Goal: Task Accomplishment & Management: Manage account settings

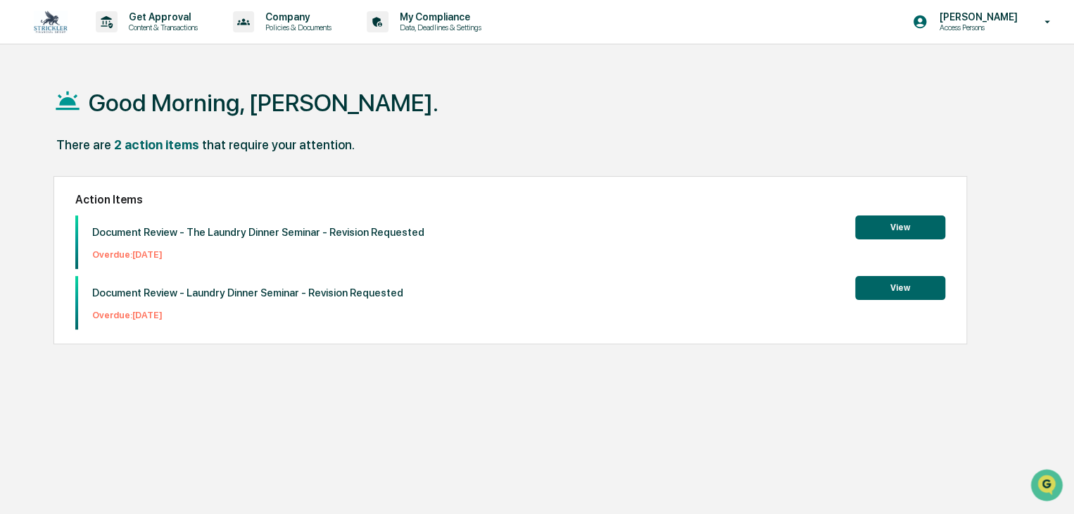
click at [899, 222] on button "View" at bounding box center [901, 227] width 90 height 24
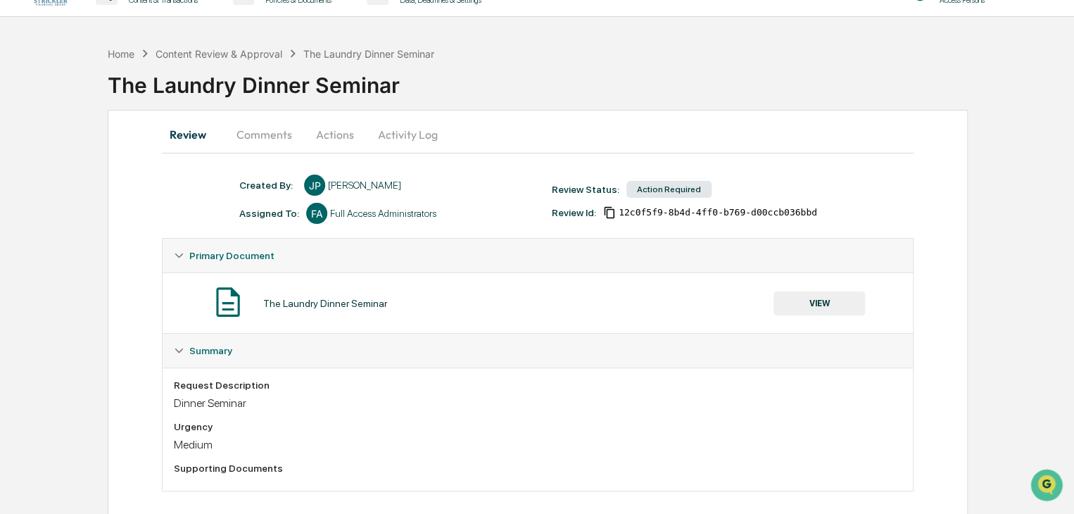
scroll to position [42, 0]
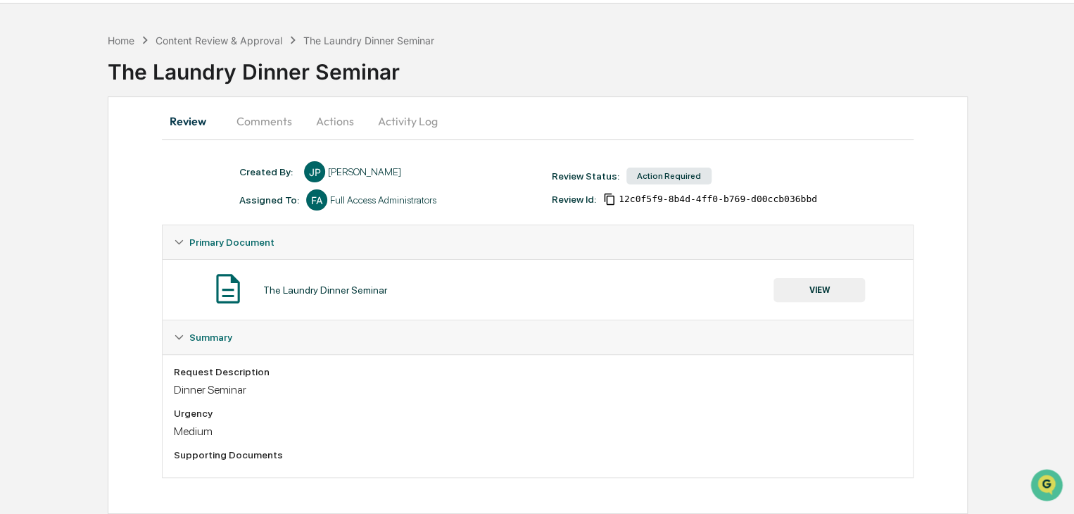
click at [228, 390] on div "Dinner Seminar" at bounding box center [538, 389] width 728 height 13
click at [348, 386] on div "Dinner Seminar" at bounding box center [538, 389] width 728 height 13
click at [755, 356] on div "Request Description Dinner Seminar Urgency Medium Supporting Documents" at bounding box center [538, 415] width 751 height 123
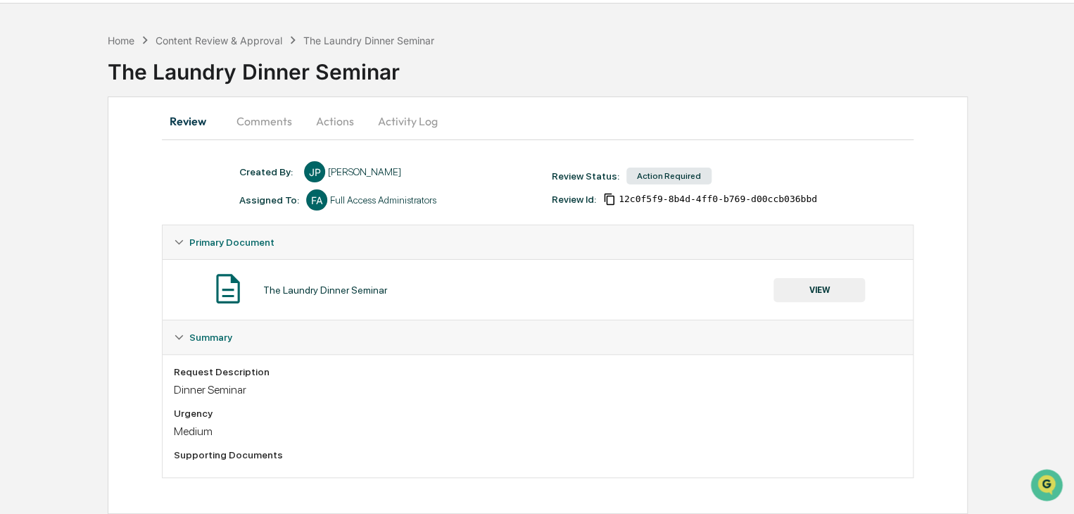
click at [829, 292] on button "VIEW" at bounding box center [820, 290] width 92 height 24
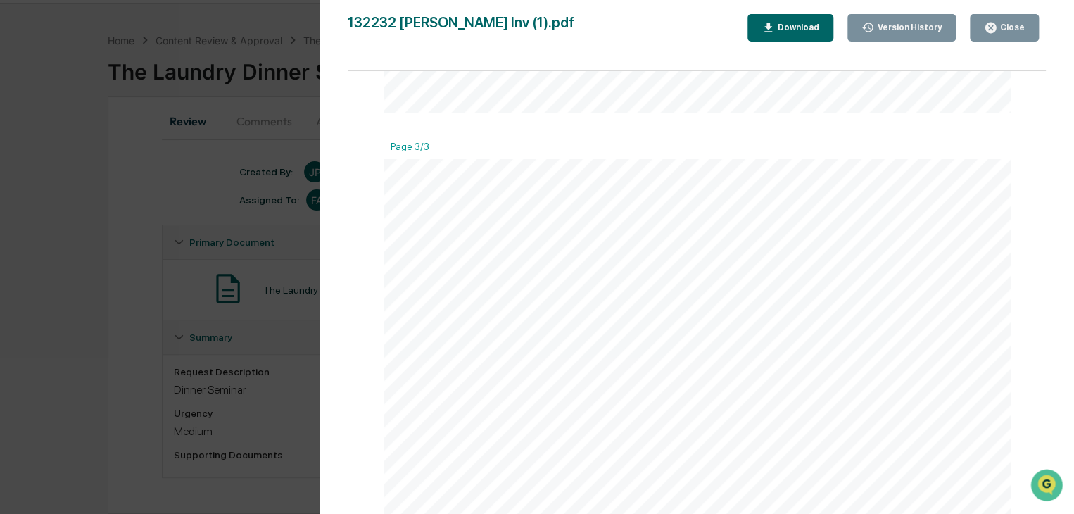
scroll to position [1201, 0]
click at [1006, 33] on div "Close" at bounding box center [1004, 27] width 41 height 13
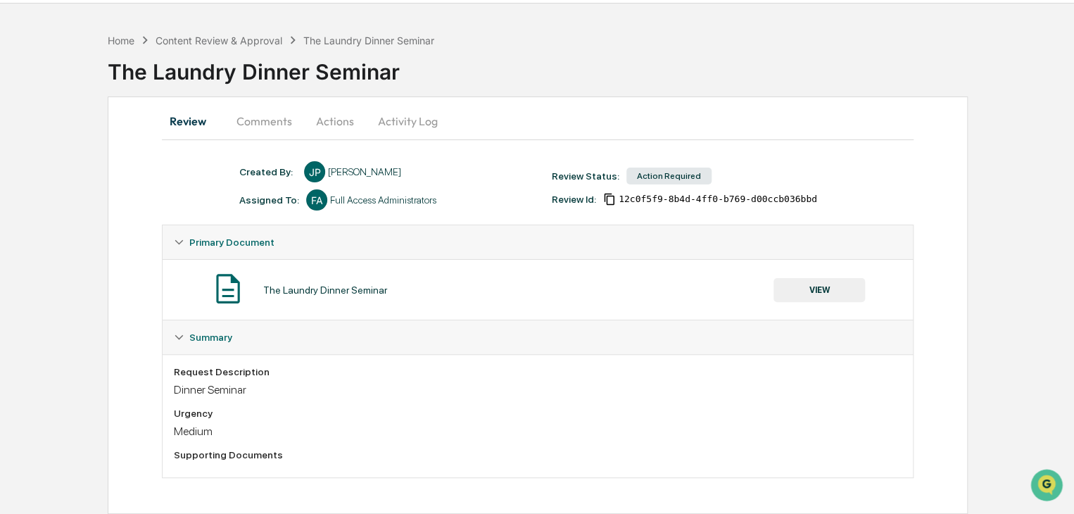
click at [665, 163] on div "Created By: ‎ ‎ JP [PERSON_NAME] Assigned To: FA Full Access Administrators Rev…" at bounding box center [544, 185] width 625 height 49
click at [118, 37] on div "Home" at bounding box center [121, 41] width 27 height 12
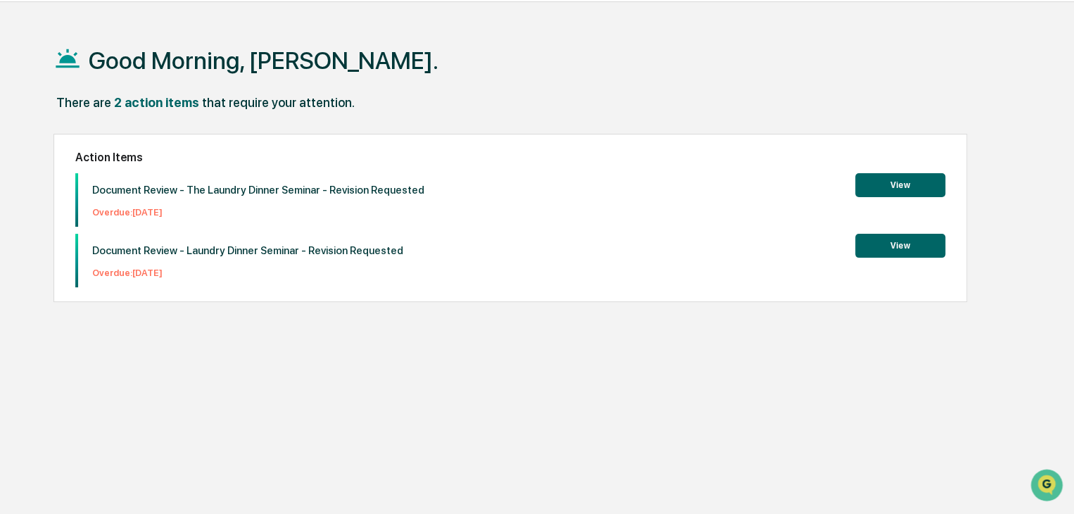
click at [906, 244] on button "View" at bounding box center [901, 246] width 90 height 24
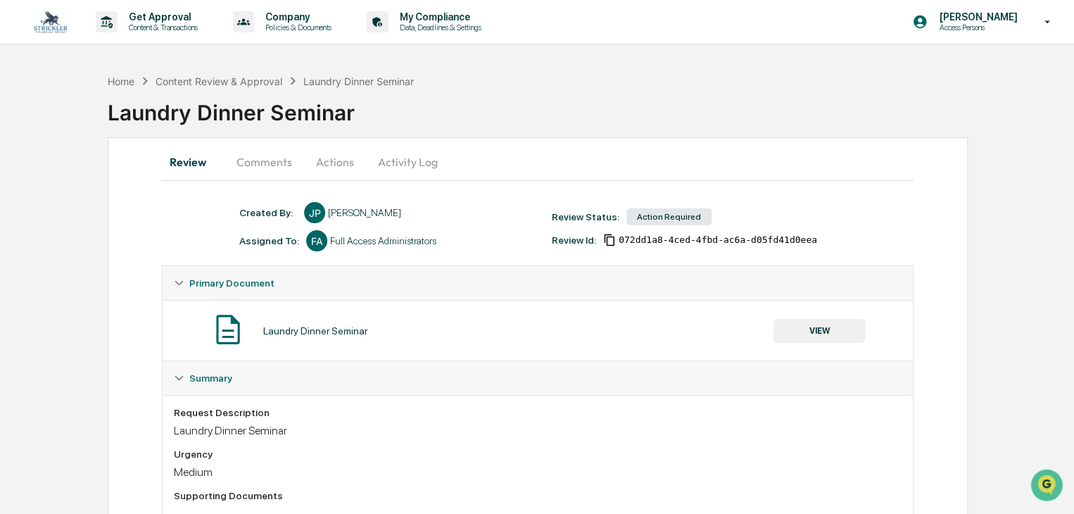
click at [347, 173] on button "Actions" at bounding box center [334, 162] width 63 height 34
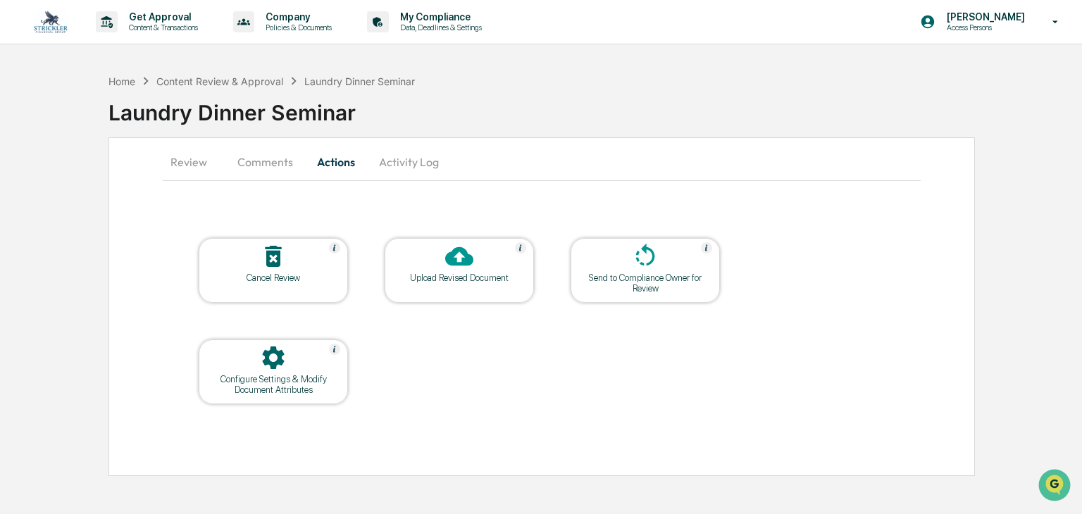
click at [237, 162] on button "Comments" at bounding box center [265, 162] width 78 height 34
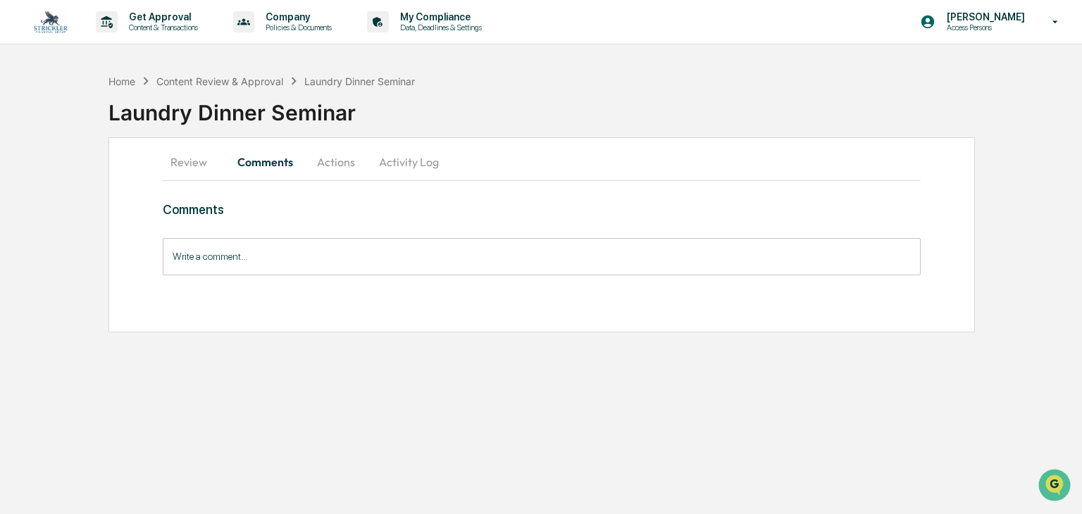
click at [190, 165] on button "Review" at bounding box center [194, 162] width 63 height 34
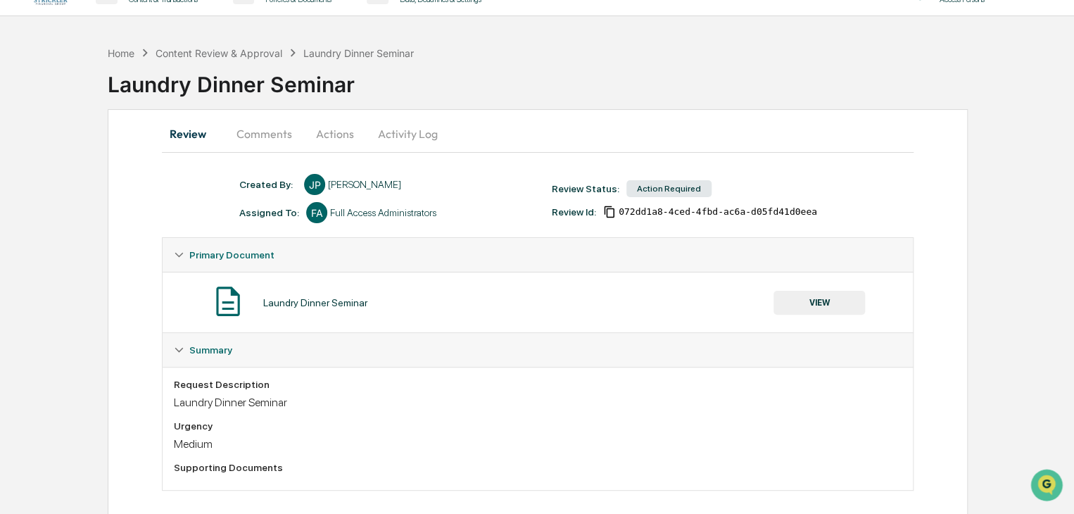
scroll to position [42, 0]
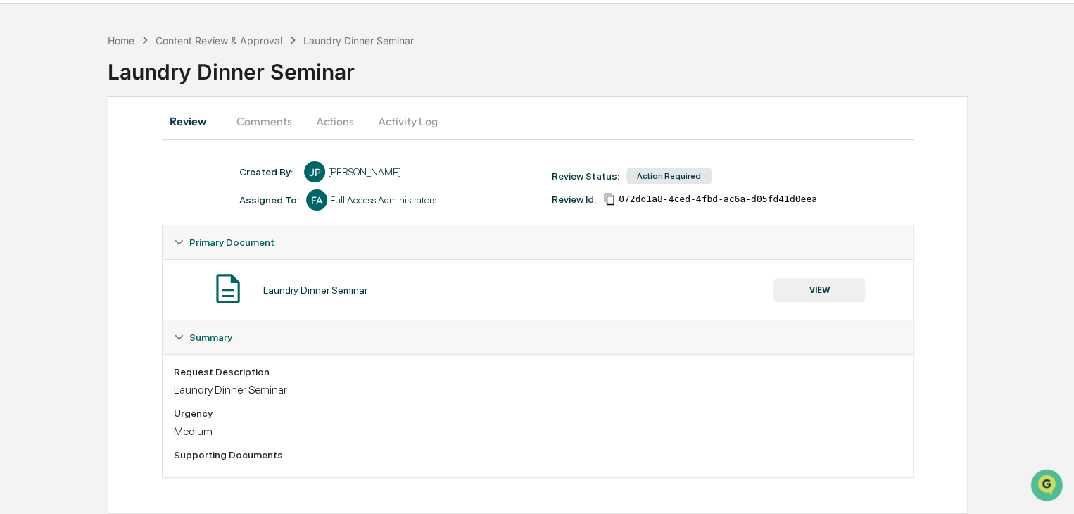
click at [661, 173] on div "Action Required" at bounding box center [669, 176] width 85 height 17
click at [503, 167] on div "Created By: ‎ ‎ JP [PERSON_NAME]" at bounding box center [388, 171] width 313 height 21
click at [631, 198] on span "072dd1a8-4ced-4fbd-ac6a-d05fd41d0eea" at bounding box center [718, 199] width 199 height 11
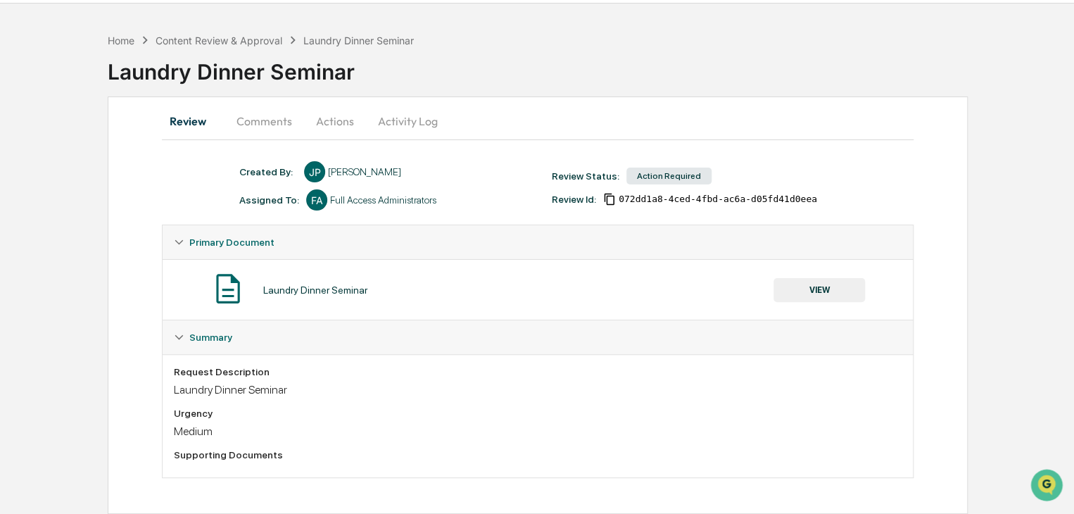
click at [399, 123] on button "Activity Log" at bounding box center [408, 121] width 82 height 34
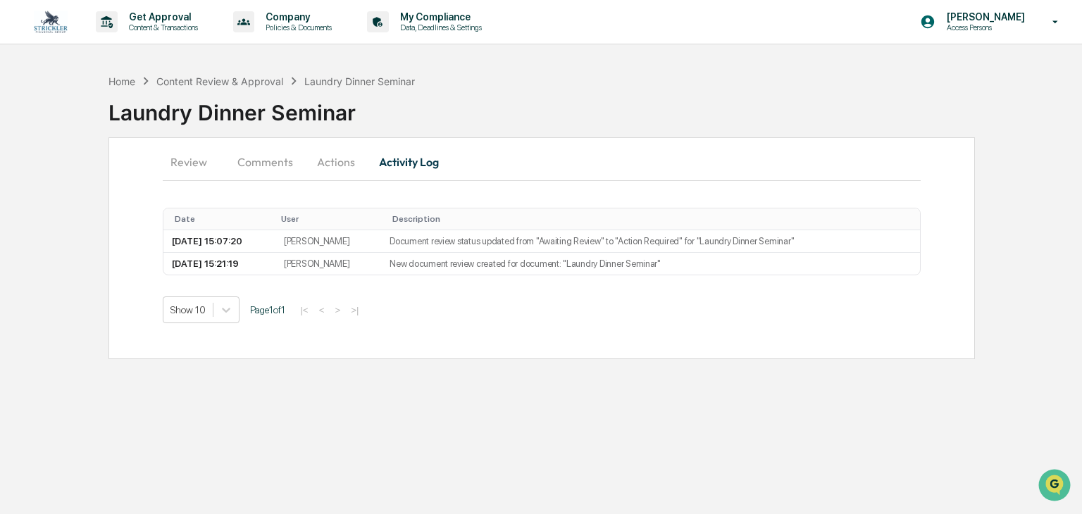
click at [338, 165] on button "Actions" at bounding box center [335, 162] width 63 height 34
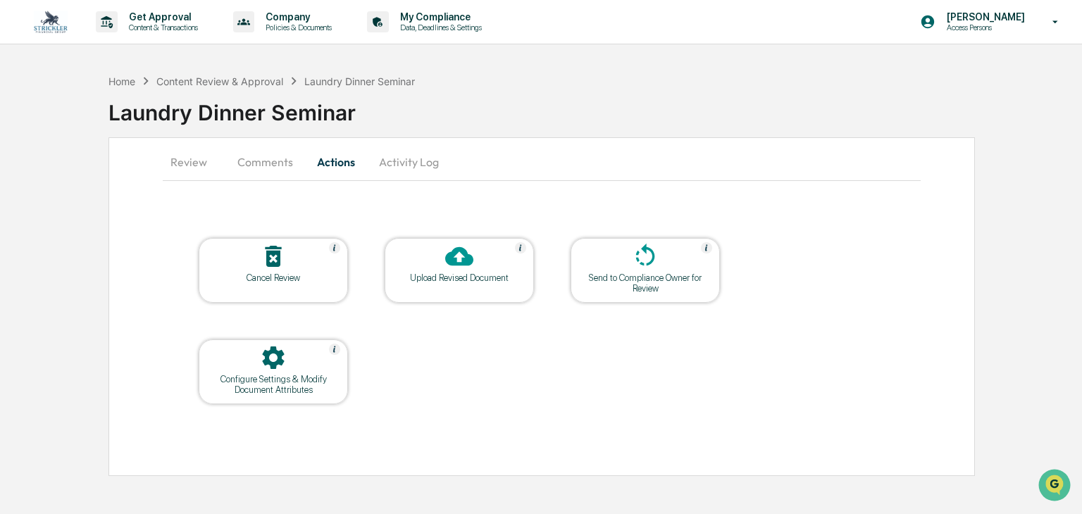
click at [272, 165] on button "Comments" at bounding box center [265, 162] width 78 height 34
